Goal: Navigation & Orientation: Understand site structure

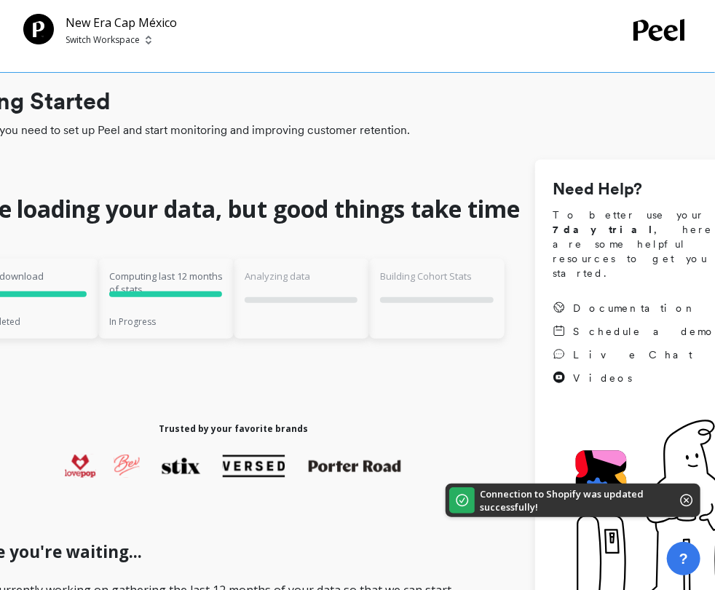
click at [436, 126] on span "Everything you need to set up Peel and start monitoring and improving customer …" at bounding box center [354, 130] width 827 height 17
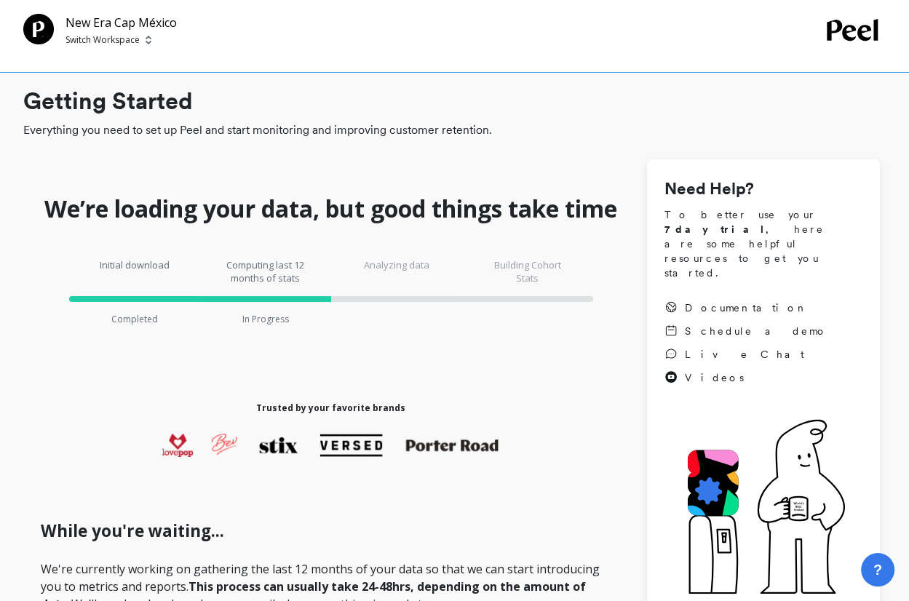
click at [148, 42] on img at bounding box center [149, 40] width 6 height 12
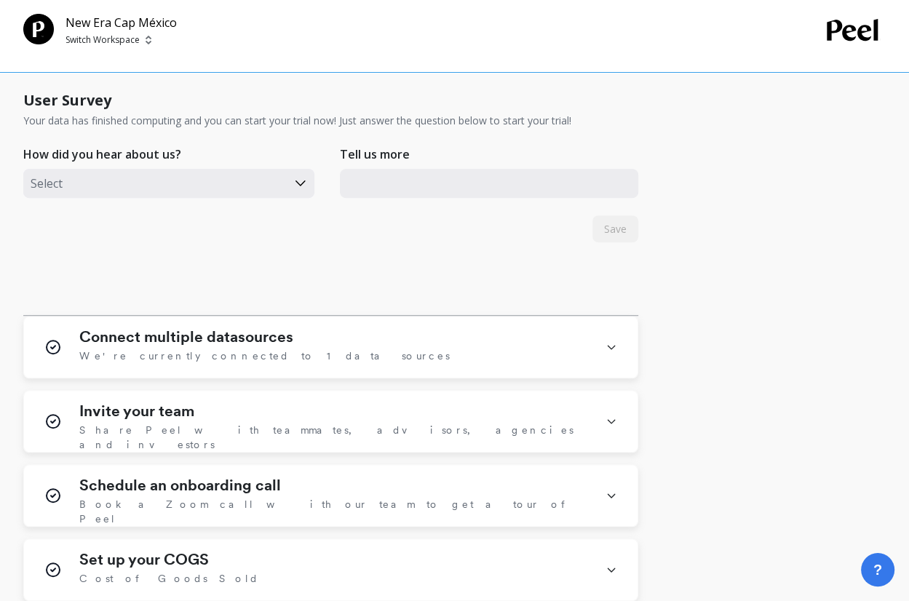
scroll to position [580, 0]
